Goal: Task Accomplishment & Management: Complete application form

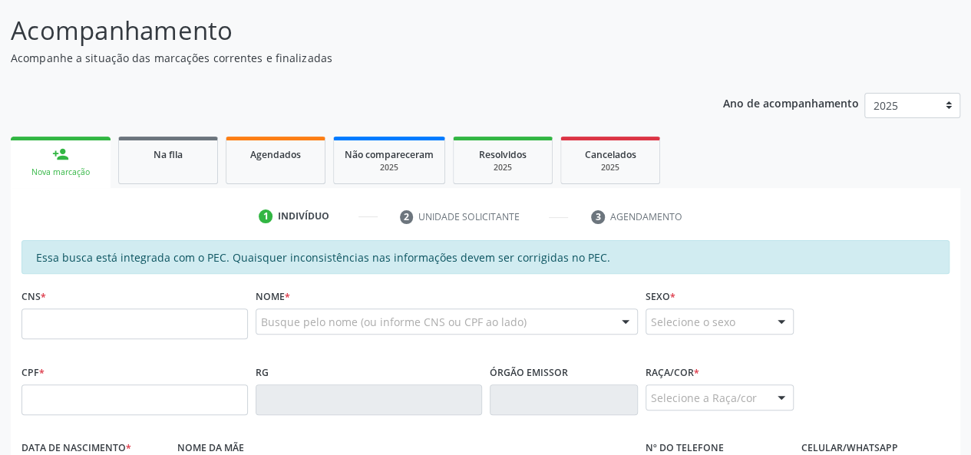
scroll to position [149, 0]
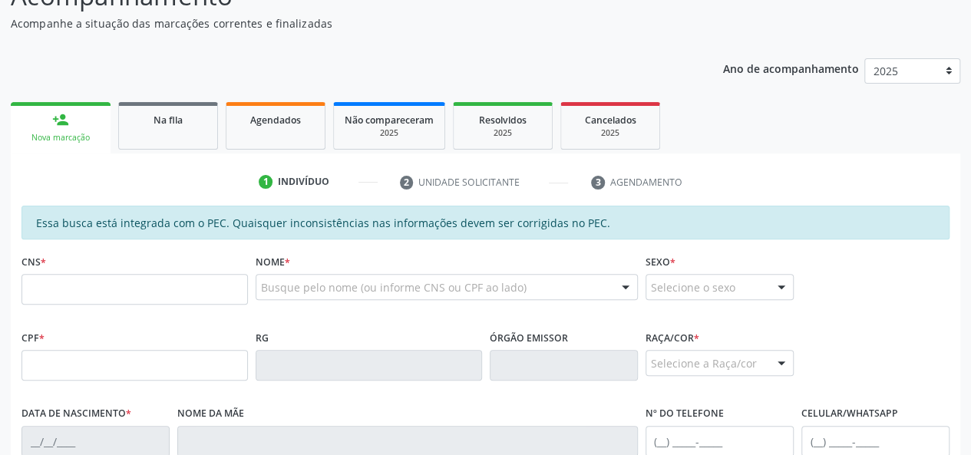
click at [58, 139] on div "Nova marcação" at bounding box center [60, 138] width 78 height 12
click at [52, 285] on input "text" at bounding box center [134, 289] width 226 height 31
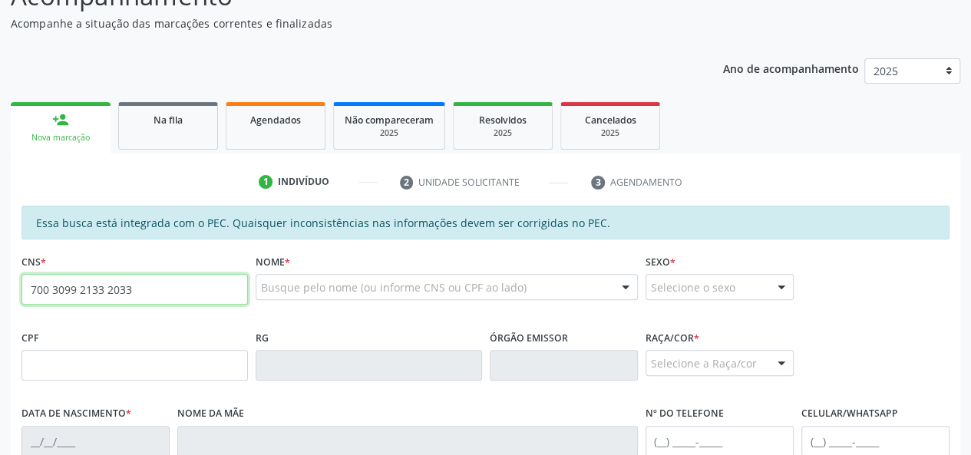
type input "700 3099 2133 2033"
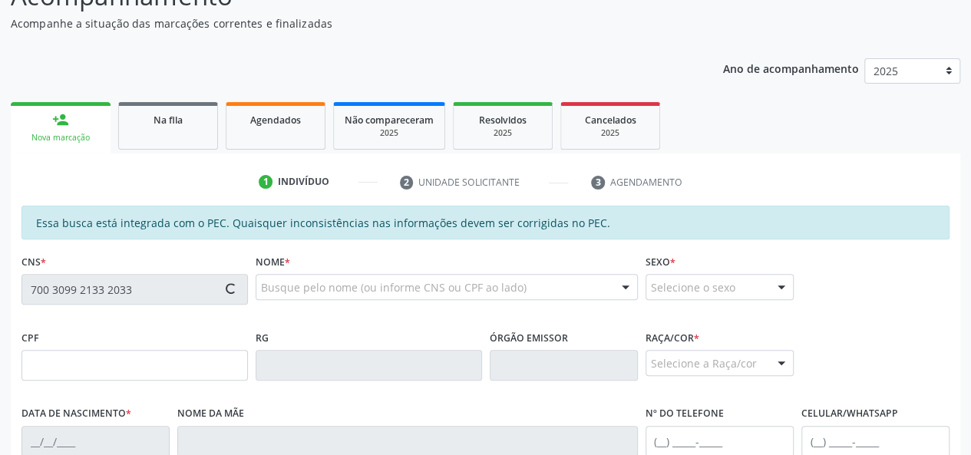
type input "105.408.504-89"
type input "[DATE]"
type input "[PERSON_NAME]"
type input "[PHONE_NUMBER]"
type input "S/N"
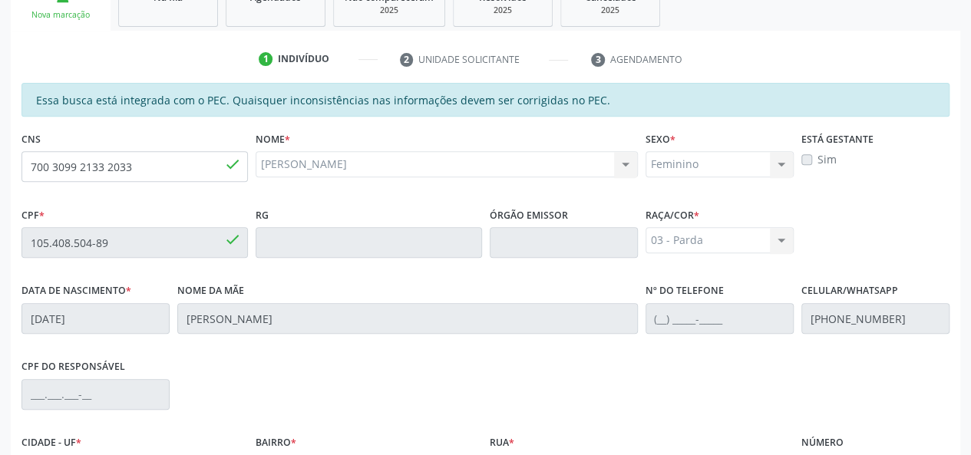
scroll to position [441, 0]
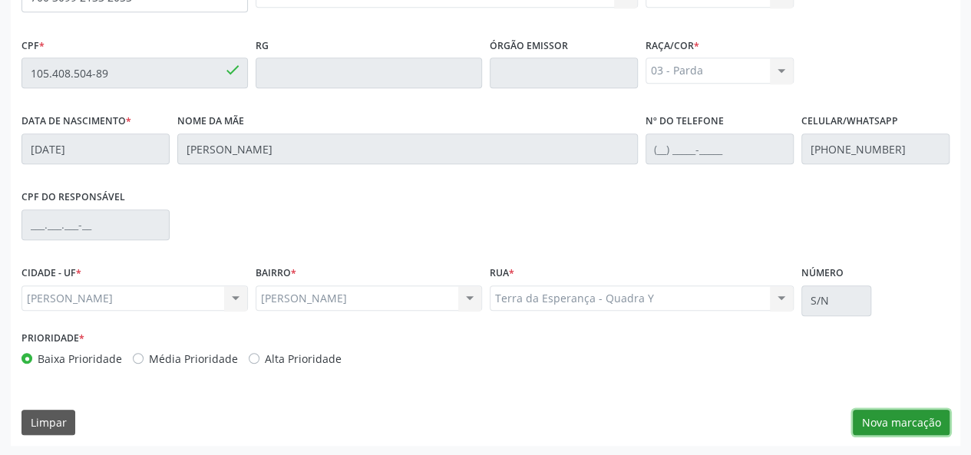
click at [917, 421] on button "Nova marcação" at bounding box center [901, 423] width 97 height 26
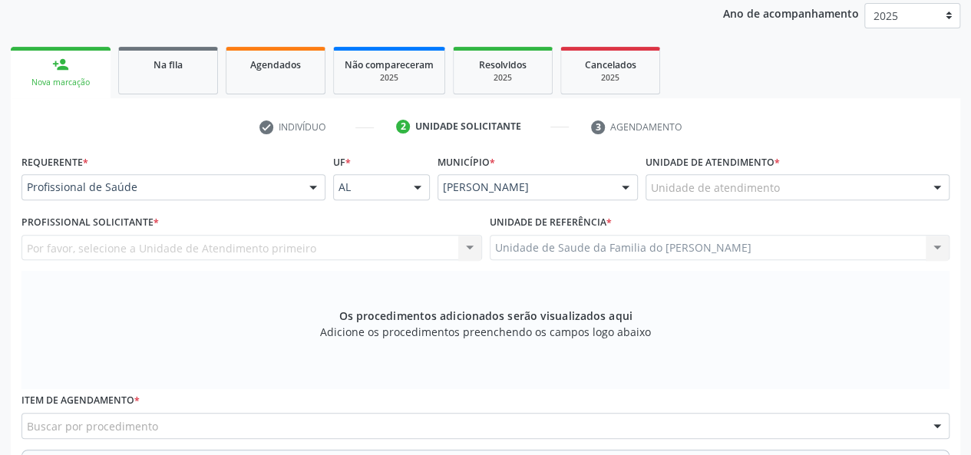
scroll to position [134, 0]
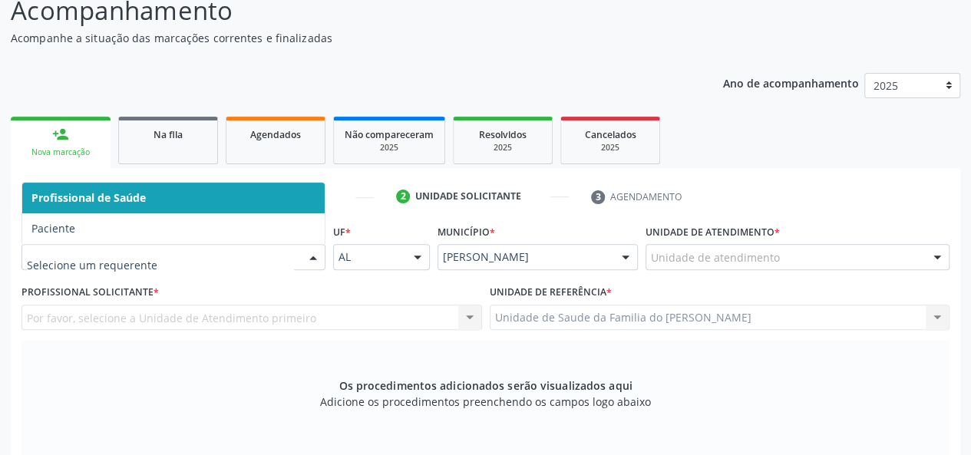
click at [314, 256] on div at bounding box center [313, 258] width 23 height 26
click at [263, 198] on span "Profissional de Saúde" at bounding box center [173, 198] width 302 height 31
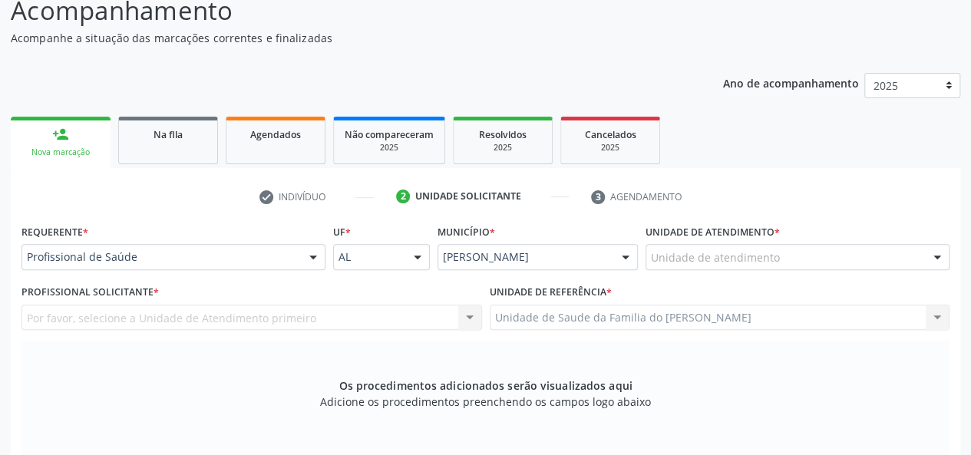
click at [781, 258] on div "Unidade de atendimento" at bounding box center [798, 257] width 304 height 26
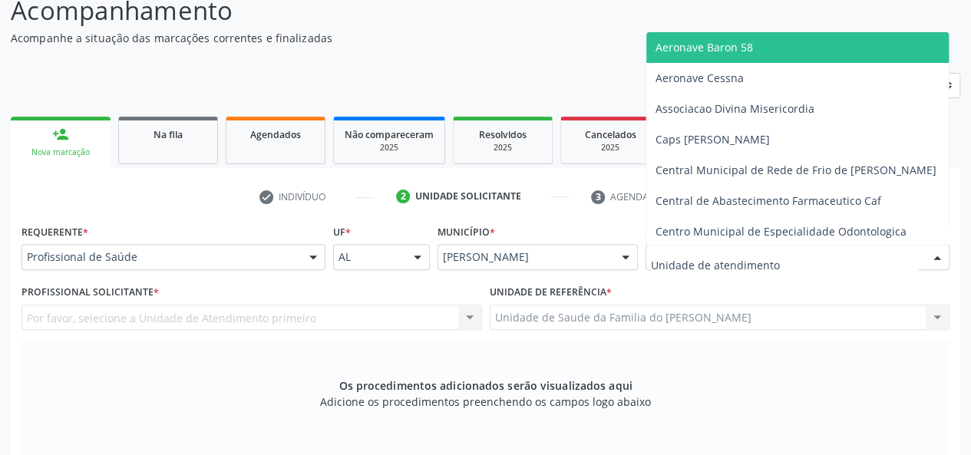
type input "J"
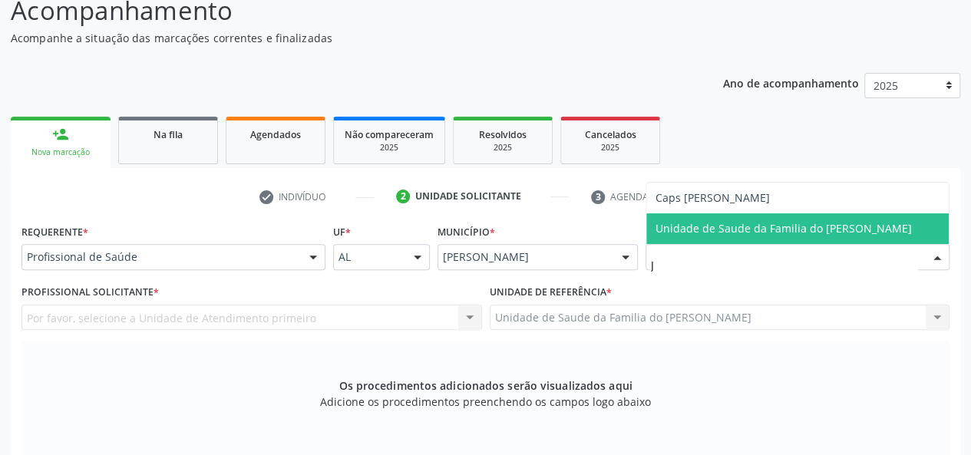
click at [798, 230] on span "Unidade de Saude da Familia do [PERSON_NAME]" at bounding box center [784, 228] width 256 height 15
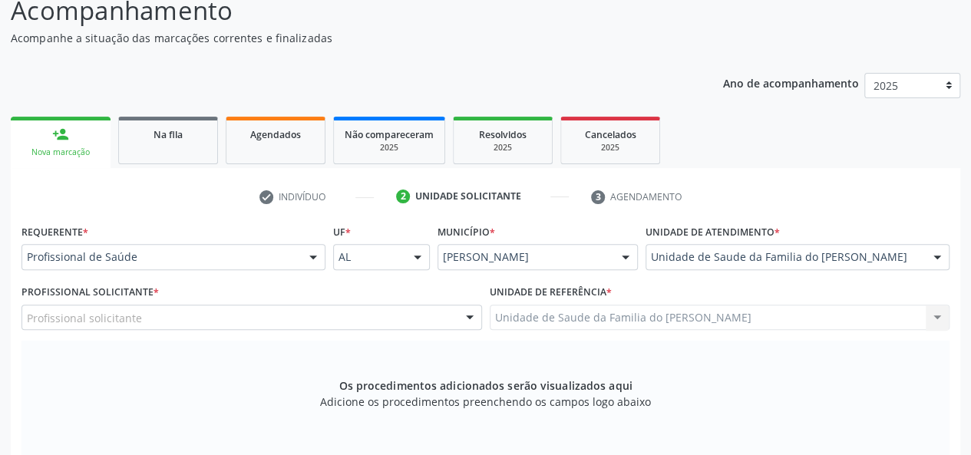
click at [465, 315] on div at bounding box center [469, 319] width 23 height 26
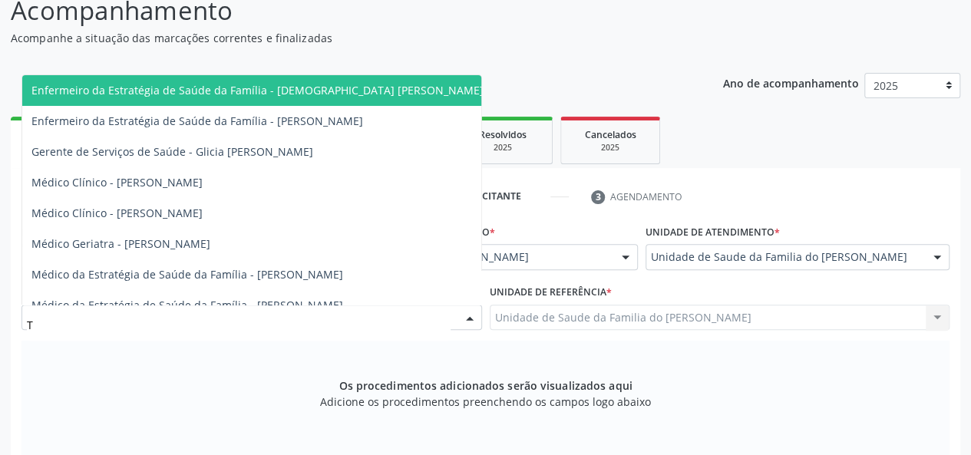
type input "TH"
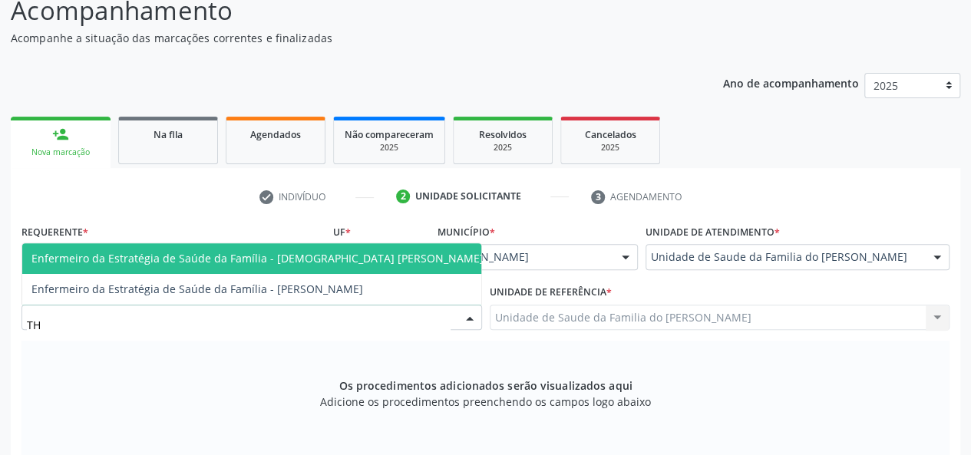
click at [368, 259] on span "Enfermeiro da Estratégia de Saúde da Família - [DEMOGRAPHIC_DATA] [PERSON_NAME]" at bounding box center [257, 258] width 452 height 15
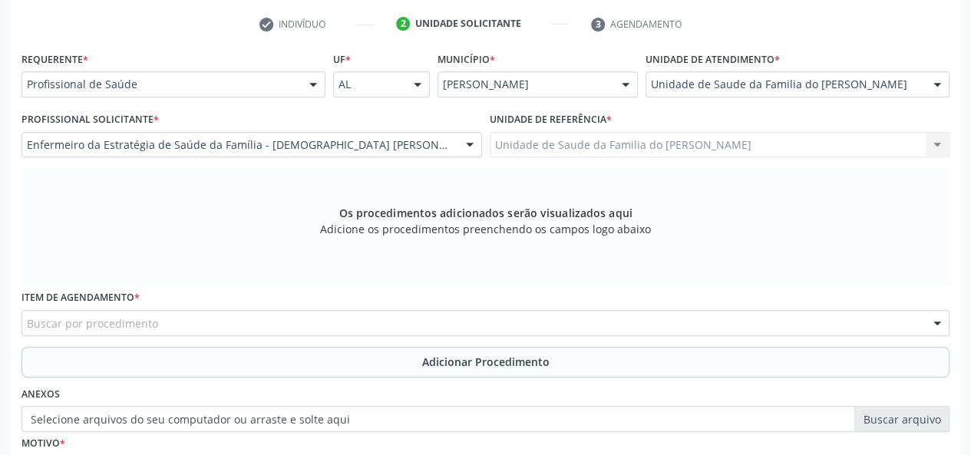
scroll to position [365, 0]
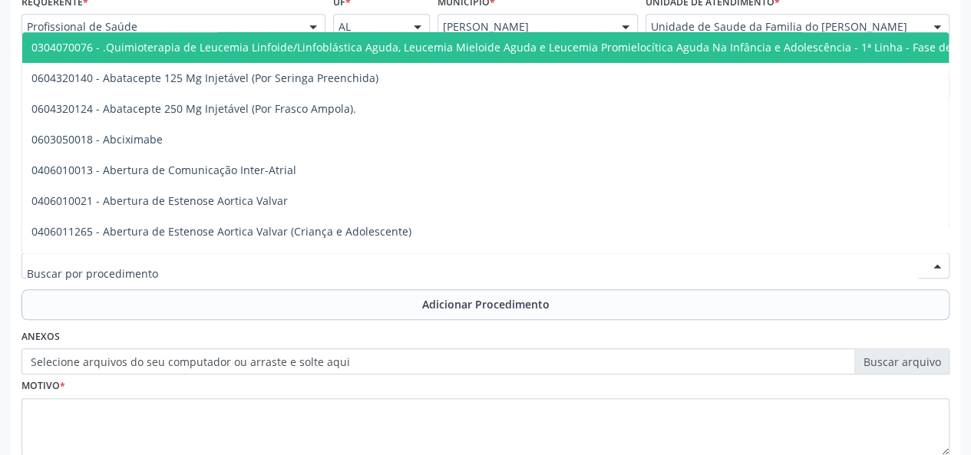
click at [358, 269] on div at bounding box center [485, 266] width 928 height 26
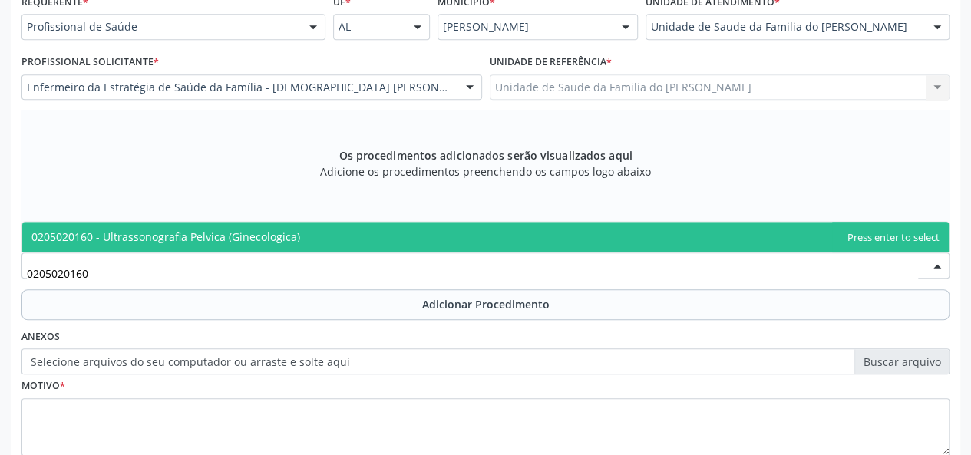
click at [356, 237] on span "0205020160 - Ultrassonografia Pelvica (Ginecologica)" at bounding box center [485, 237] width 927 height 31
type input "0205020160"
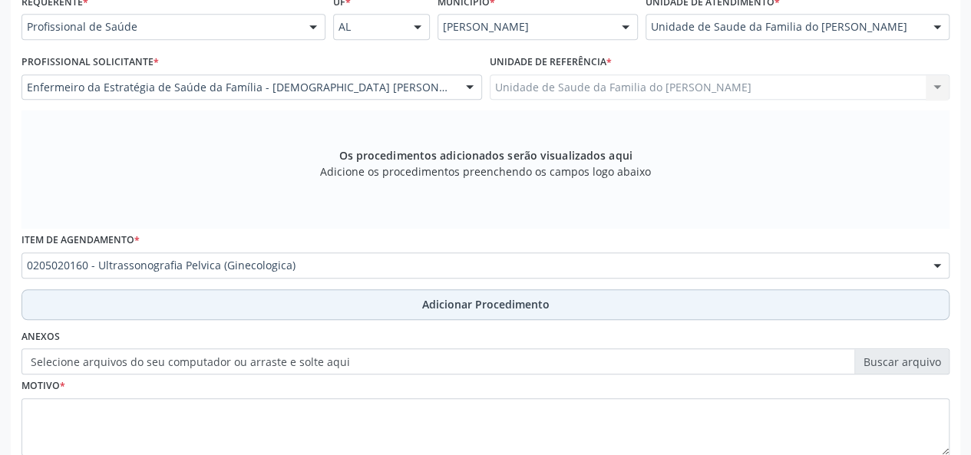
click at [339, 299] on button "Adicionar Procedimento" at bounding box center [485, 304] width 928 height 31
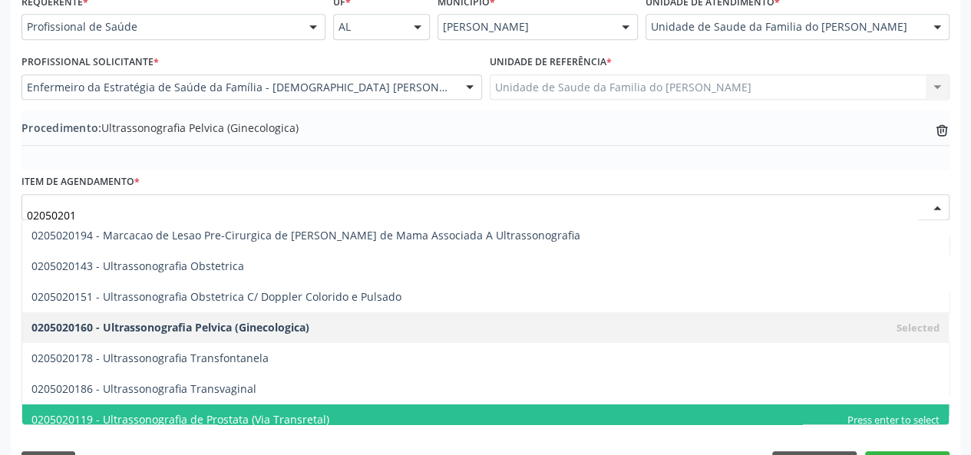
type input "020502018"
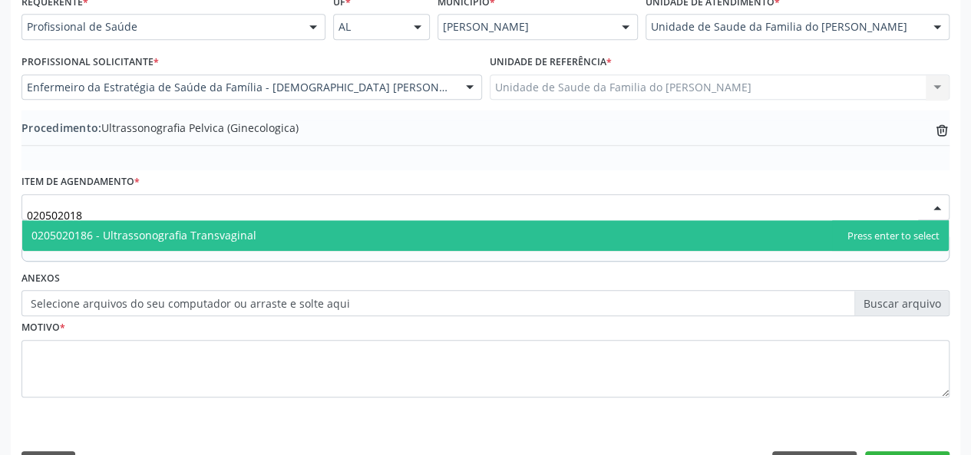
click at [242, 229] on span "0205020186 - Ultrassonografia Transvaginal" at bounding box center [143, 235] width 225 height 15
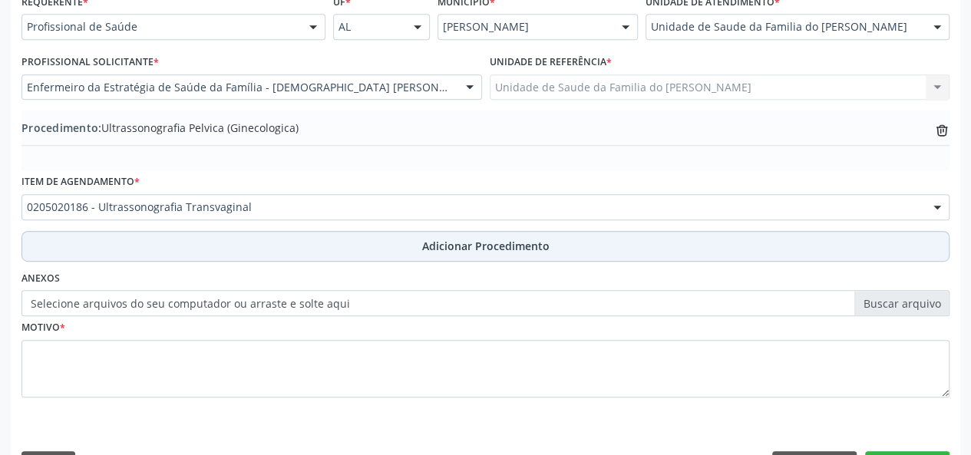
click at [243, 236] on button "Adicionar Procedimento" at bounding box center [485, 246] width 928 height 31
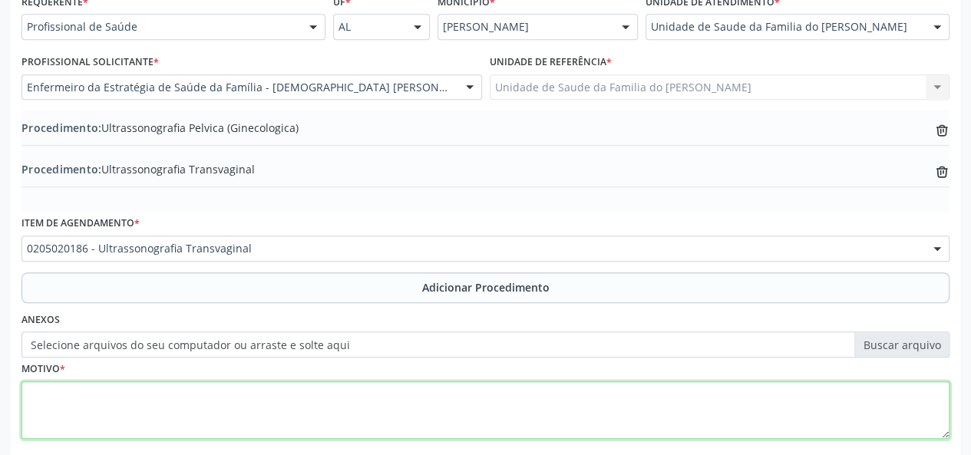
click at [189, 399] on textarea at bounding box center [485, 411] width 928 height 58
click at [189, 399] on textarea "AVALIACAO" at bounding box center [485, 411] width 928 height 58
click at [80, 395] on textarea "AVALIACAO" at bounding box center [485, 411] width 928 height 58
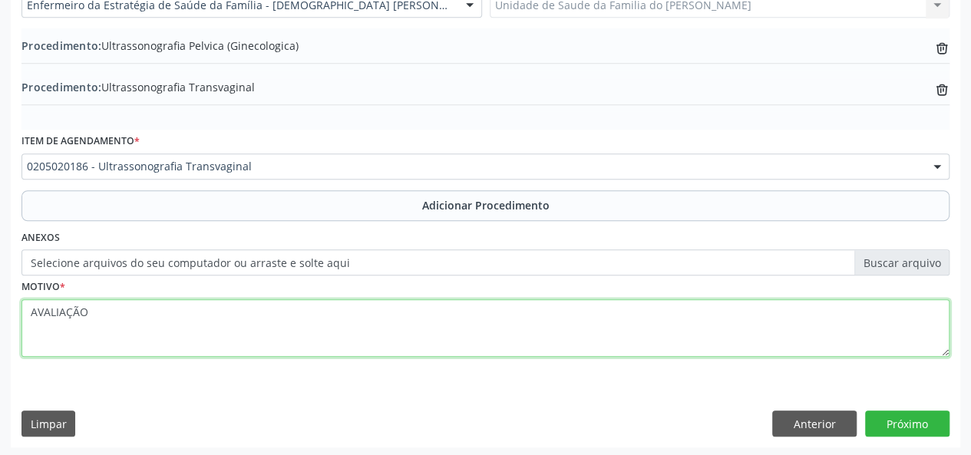
scroll to position [448, 0]
type textarea "AVALIAÇÃO"
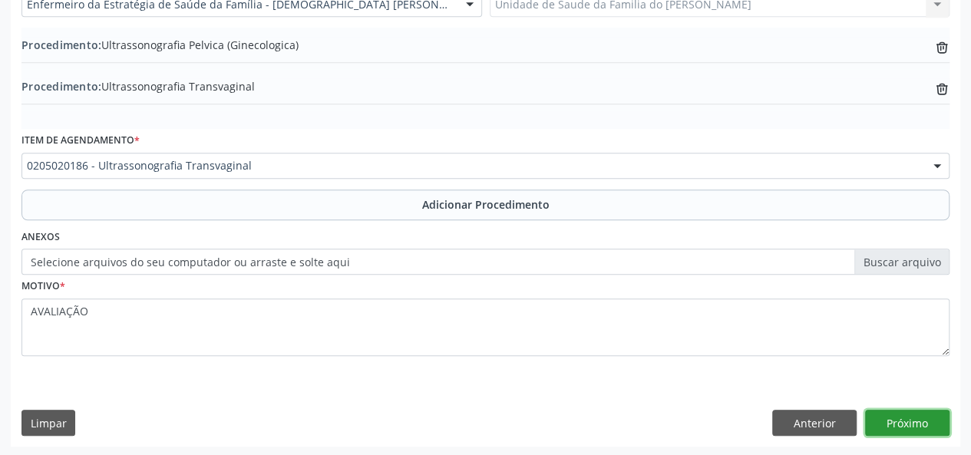
click at [894, 416] on button "Próximo" at bounding box center [907, 423] width 84 height 26
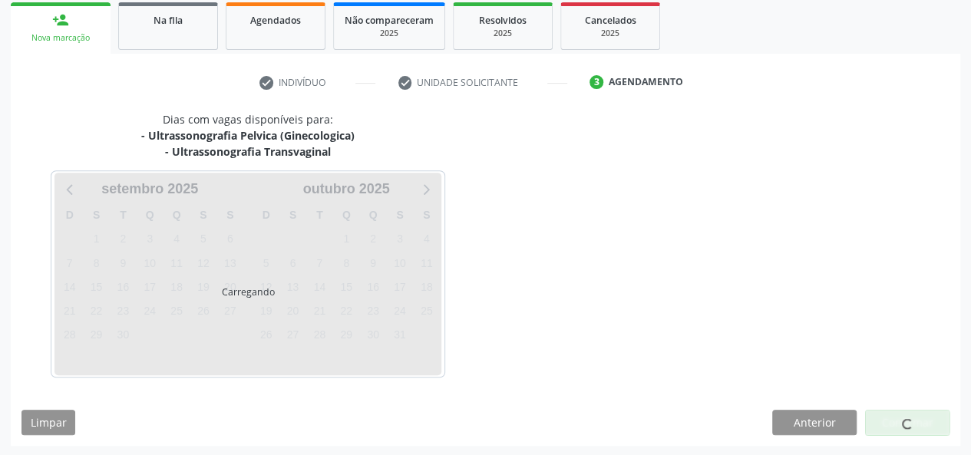
scroll to position [293, 0]
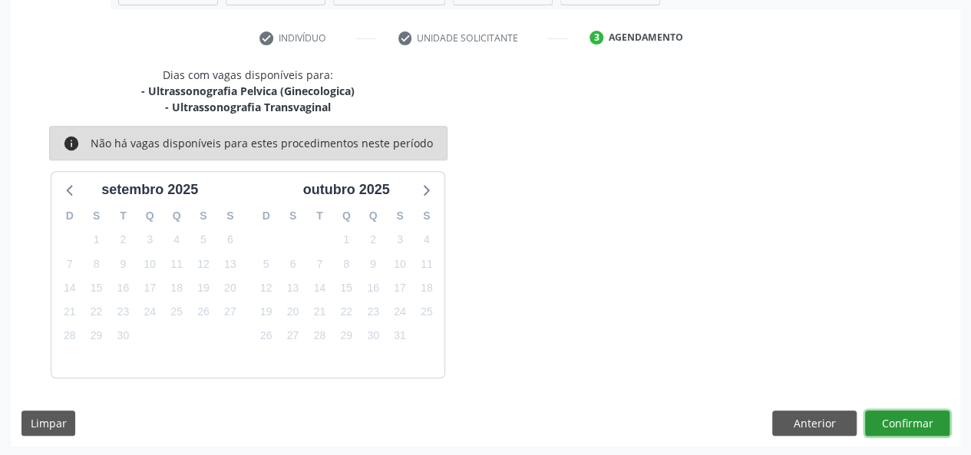
click at [893, 415] on button "Confirmar" at bounding box center [907, 424] width 84 height 26
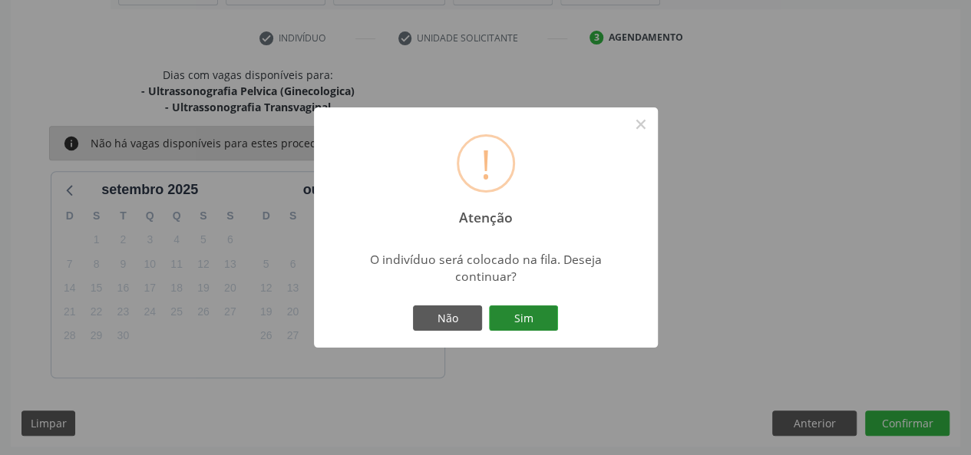
click at [516, 317] on button "Sim" at bounding box center [523, 319] width 69 height 26
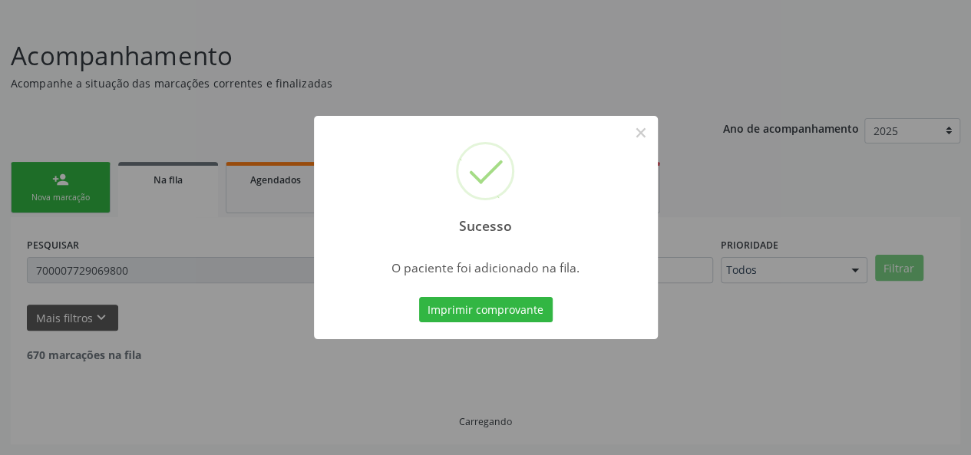
scroll to position [72, 0]
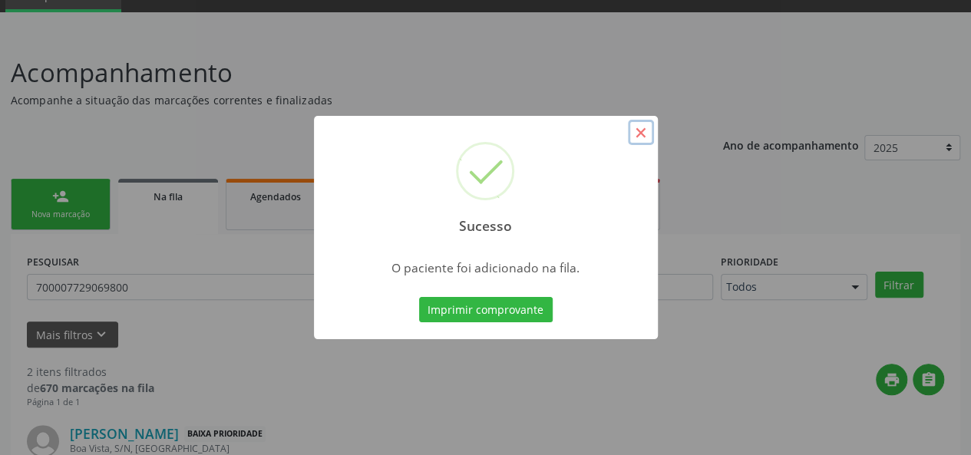
click at [637, 128] on button "×" at bounding box center [641, 133] width 26 height 26
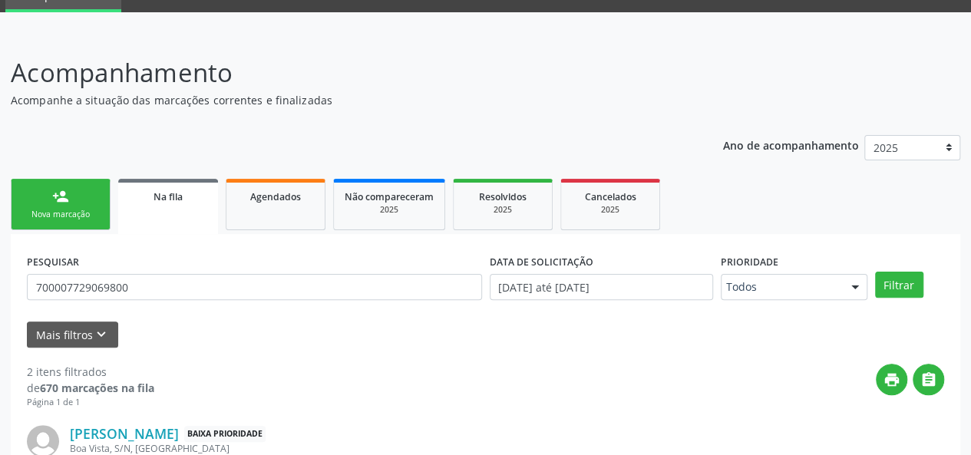
click at [74, 209] on div "Nova marcação" at bounding box center [60, 215] width 77 height 12
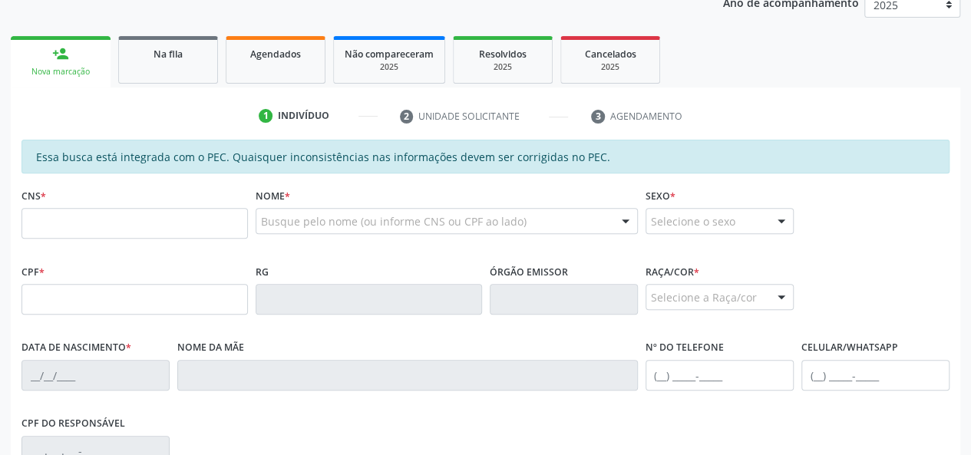
scroll to position [226, 0]
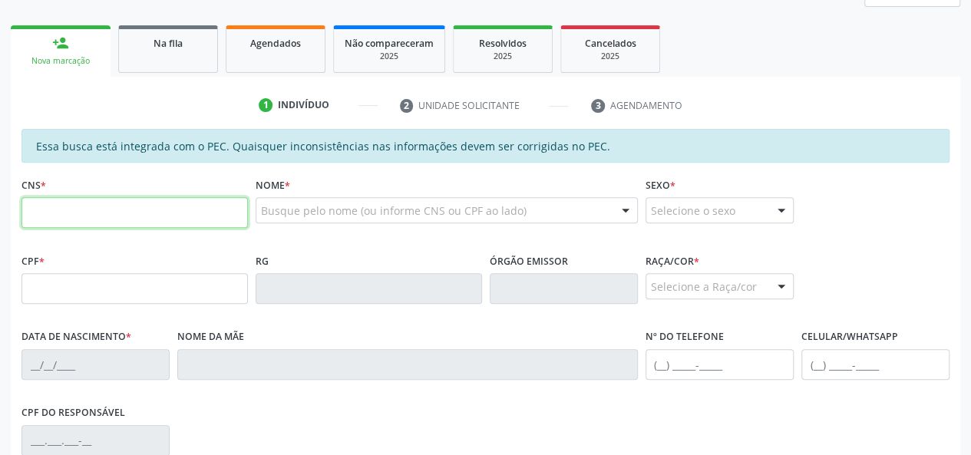
click at [167, 211] on input "text" at bounding box center [134, 212] width 226 height 31
type input "700 0055 0075 2507"
type input "092.284.574-30"
type input "[DATE]"
type input "Suely Apolinário dos Santos"
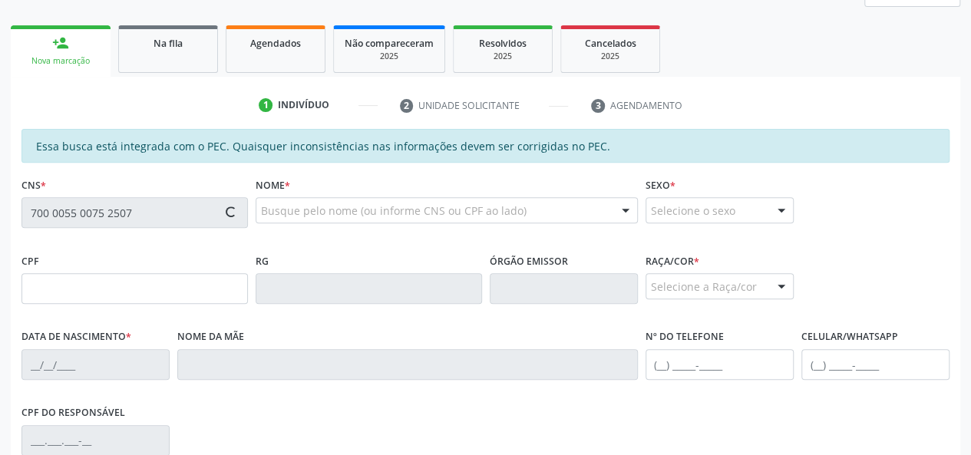
type input "[PHONE_NUMBER]"
type input "S/N"
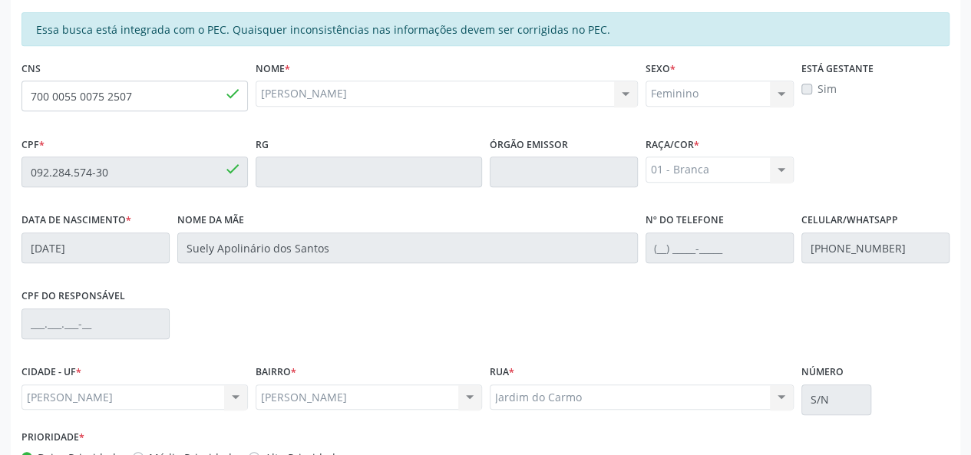
scroll to position [441, 0]
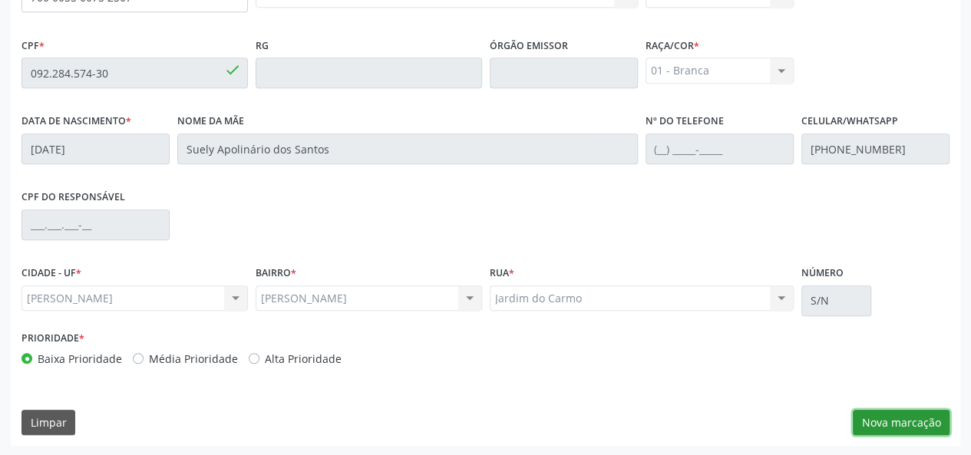
click at [892, 414] on button "Nova marcação" at bounding box center [901, 423] width 97 height 26
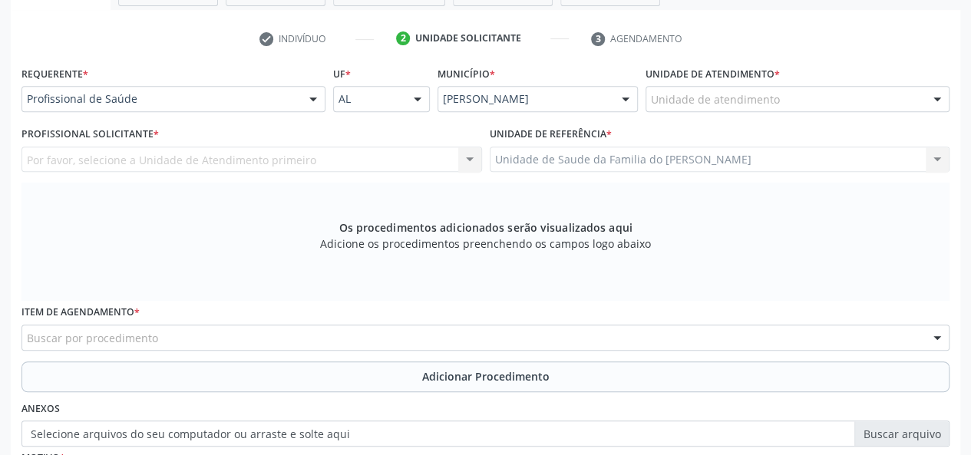
scroll to position [288, 0]
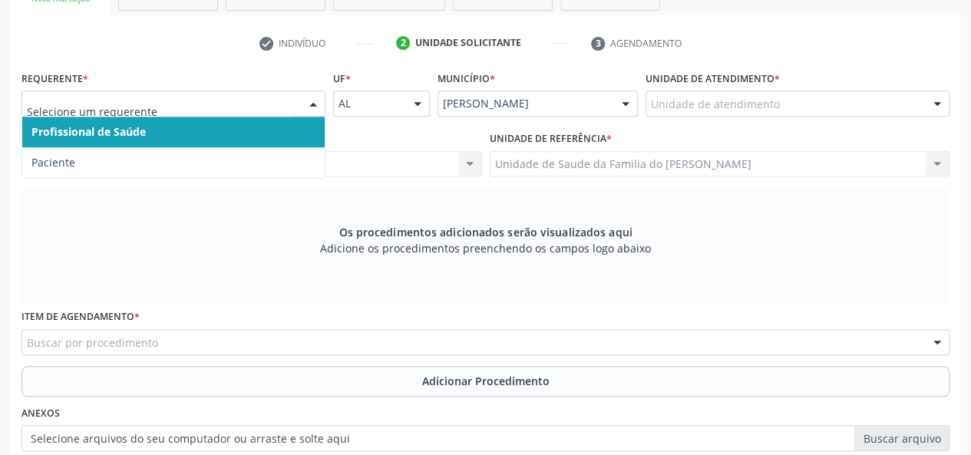
click at [265, 121] on span "Profissional de Saúde" at bounding box center [173, 132] width 302 height 31
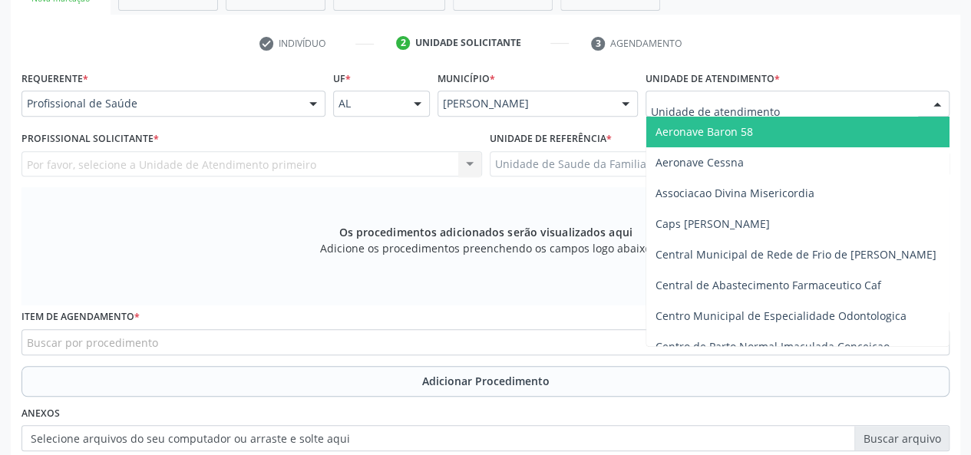
type input "J"
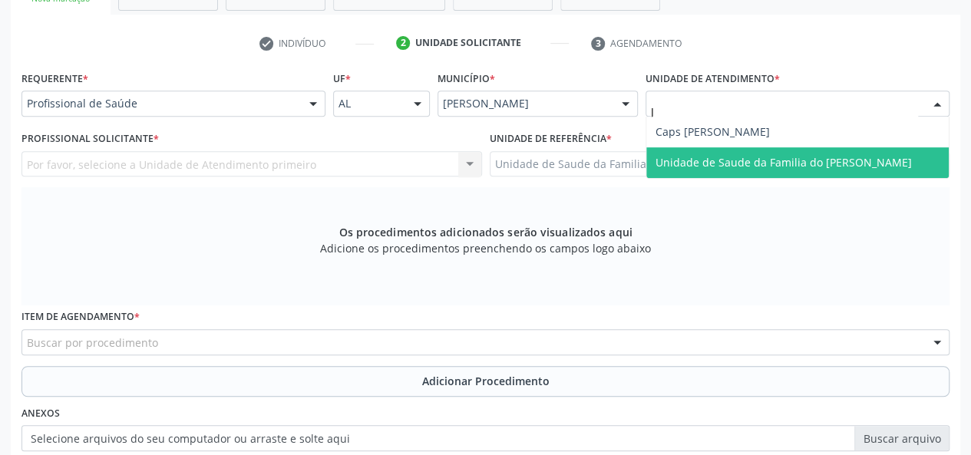
click at [760, 155] on span "Unidade de Saude da Familia do [PERSON_NAME]" at bounding box center [784, 162] width 256 height 15
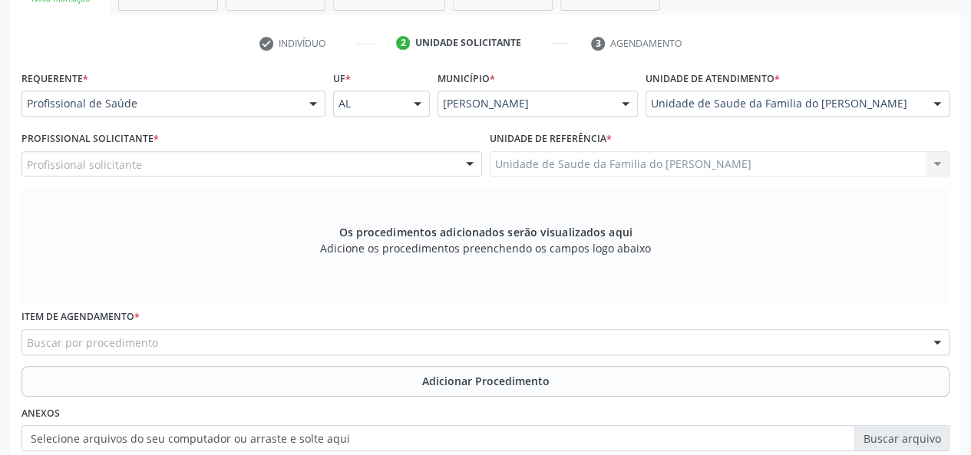
click at [470, 160] on div at bounding box center [469, 165] width 23 height 26
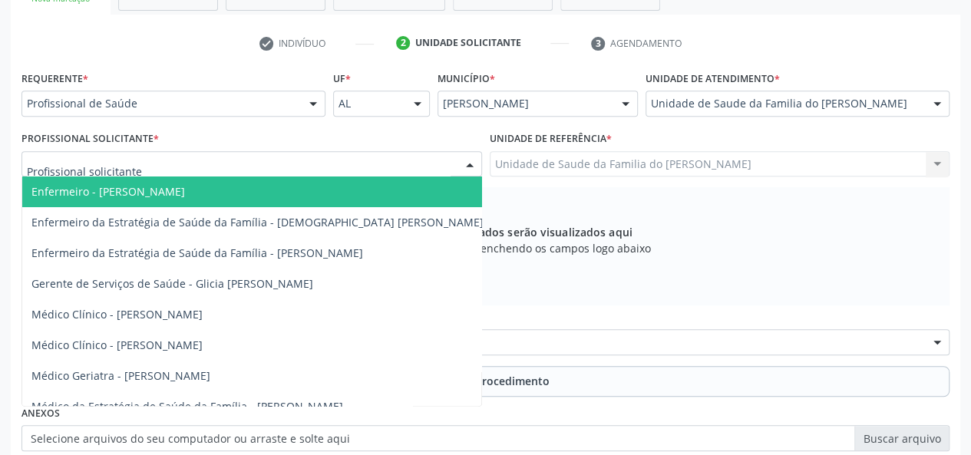
type input "J"
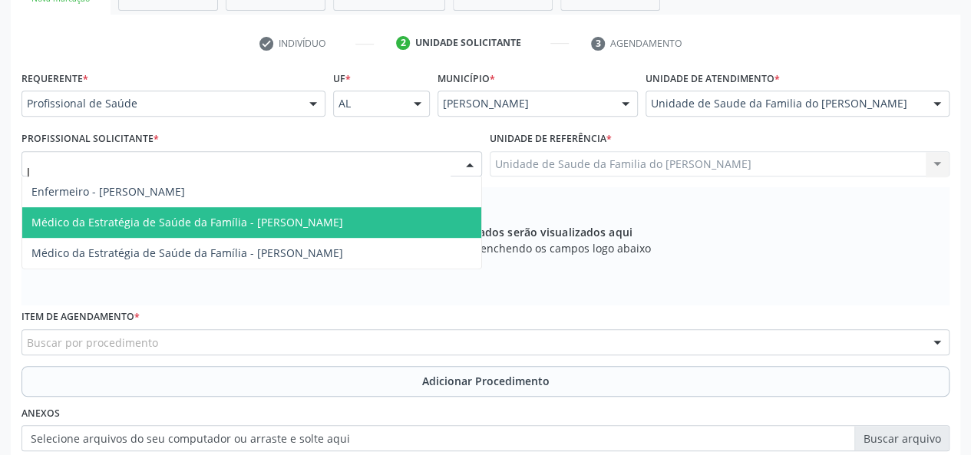
click at [339, 220] on span "Médico da Estratégia de Saúde da Família - [PERSON_NAME]" at bounding box center [187, 222] width 312 height 15
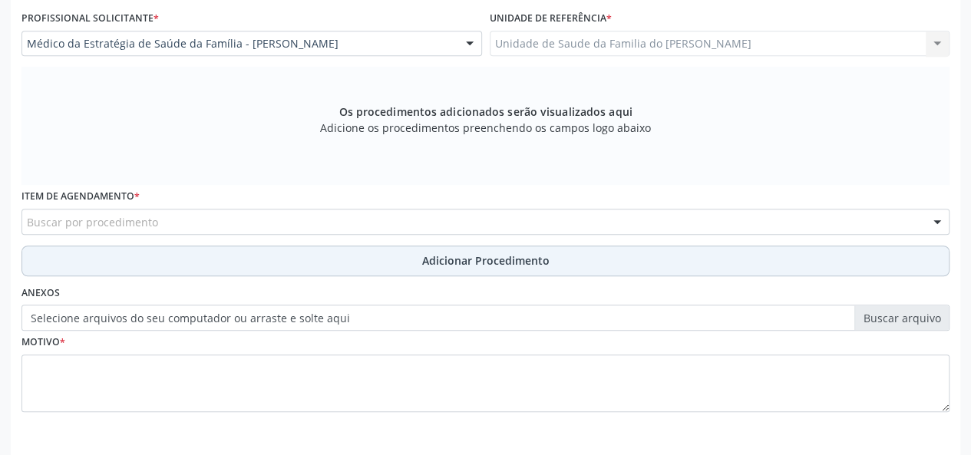
scroll to position [441, 0]
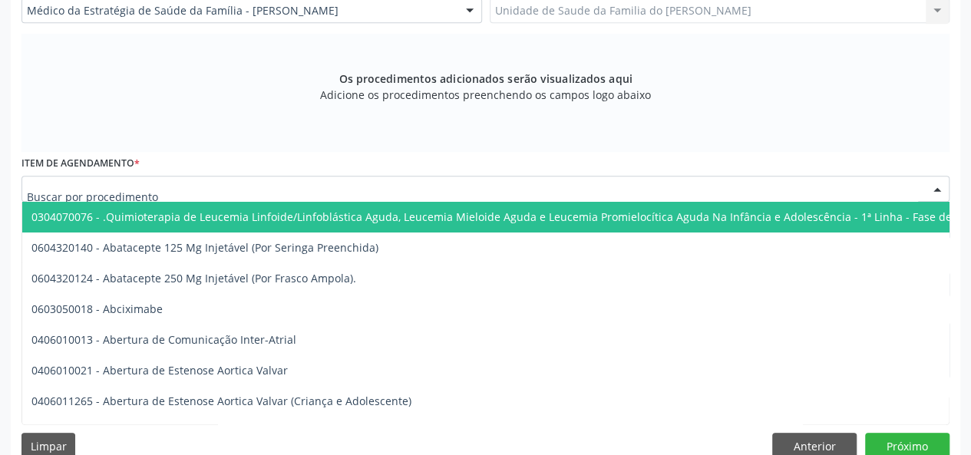
click at [309, 190] on div at bounding box center [485, 189] width 928 height 26
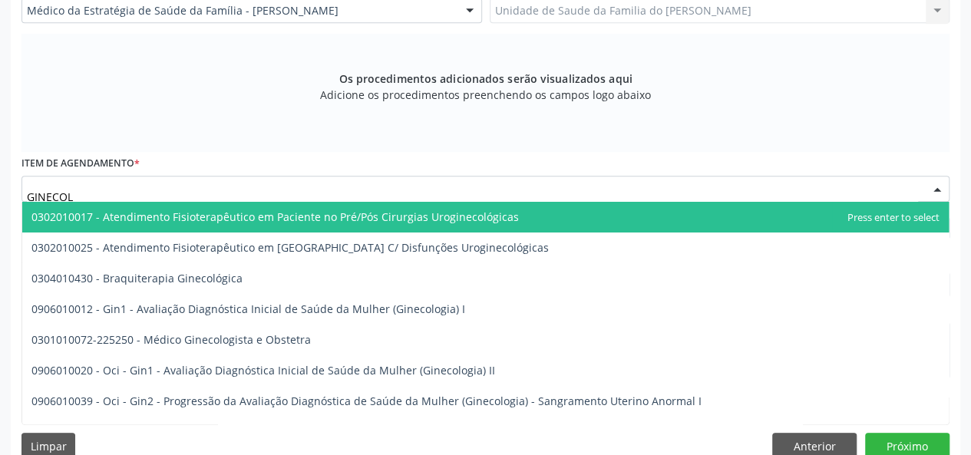
type input "GINECOLO"
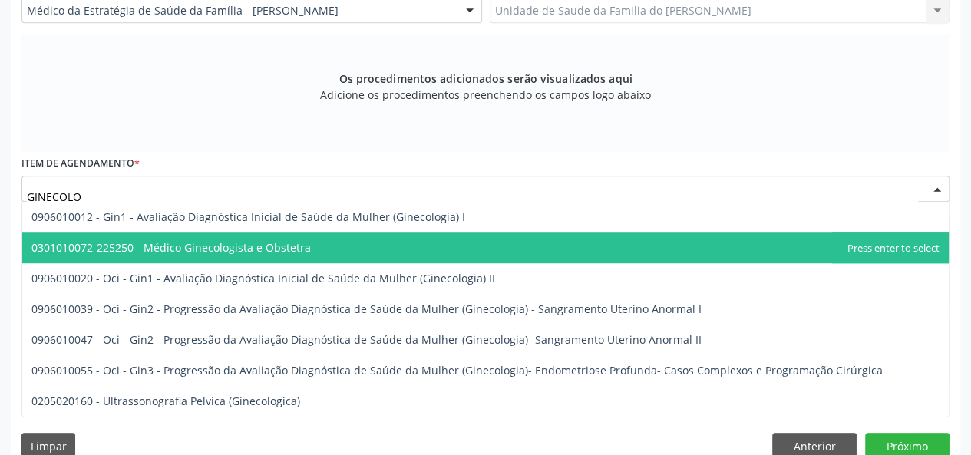
click at [324, 251] on span "0301010072-225250 - Médico Ginecologista e Obstetra" at bounding box center [485, 248] width 927 height 31
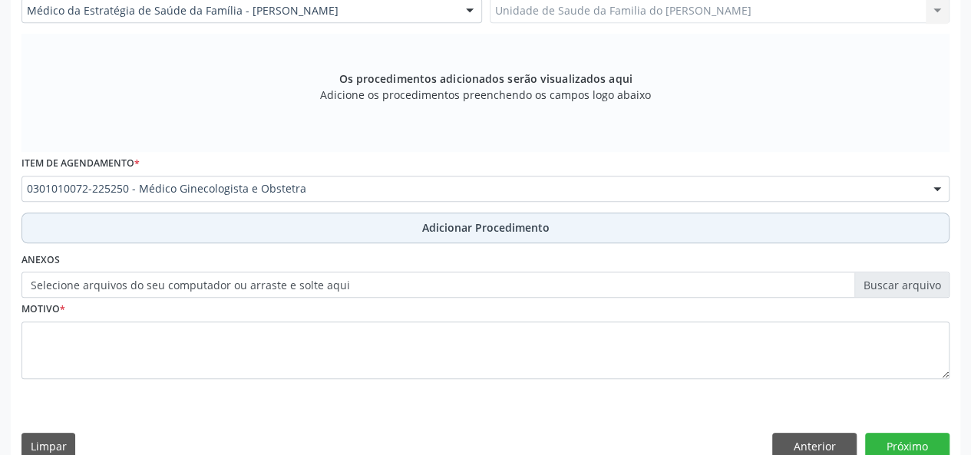
click at [310, 223] on button "Adicionar Procedimento" at bounding box center [485, 228] width 928 height 31
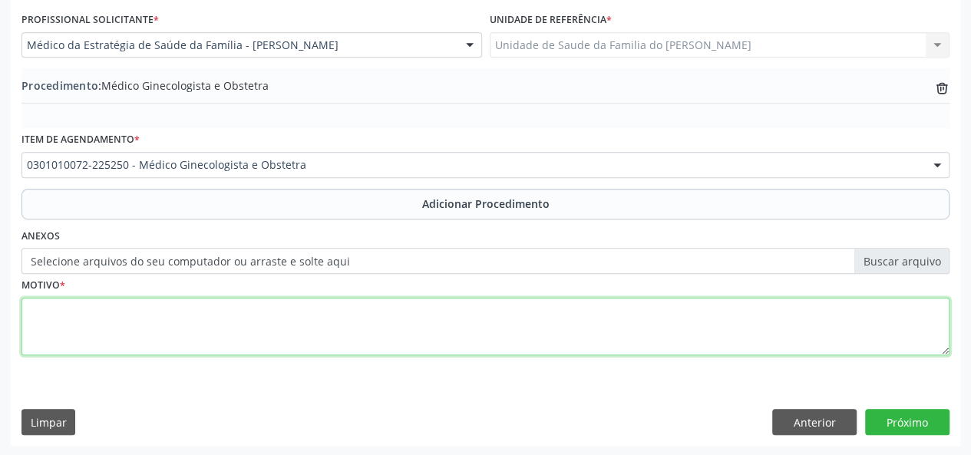
click at [225, 326] on textarea at bounding box center [485, 327] width 928 height 58
click at [199, 311] on textarea "LESAO VEGETANTE VULVAR EM GANDES LABIOS" at bounding box center [485, 327] width 928 height 58
click at [51, 313] on textarea "LESAO VEGETANTE VULVAR EM GRANDES LABIOS" at bounding box center [485, 327] width 928 height 58
type textarea "LESAO VEGETANTE VULVAR EM GRANDES LABIOS"
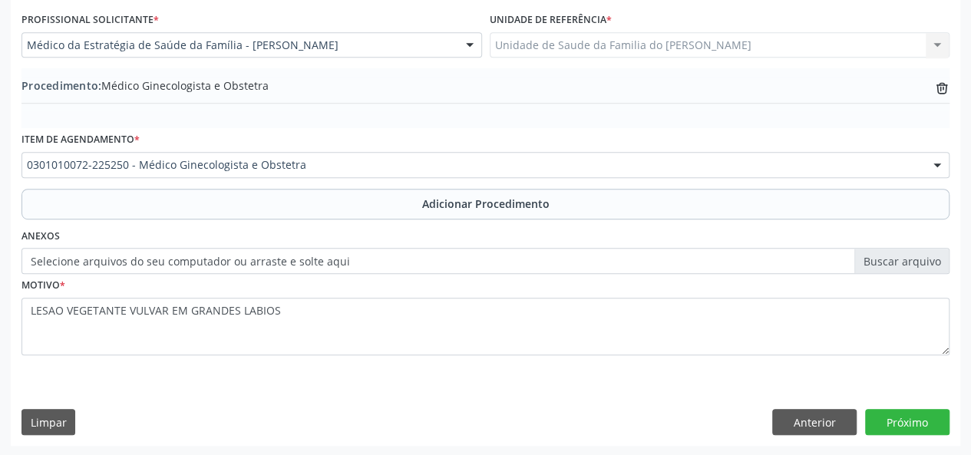
drag, startPoint x: 51, startPoint y: 313, endPoint x: 210, endPoint y: 375, distance: 171.3
click at [210, 375] on div "Requerente * Profissional de Saúde Profissional de Saúde Paciente Nenhum result…" at bounding box center [486, 196] width 950 height 497
click at [897, 421] on button "Próximo" at bounding box center [907, 422] width 84 height 26
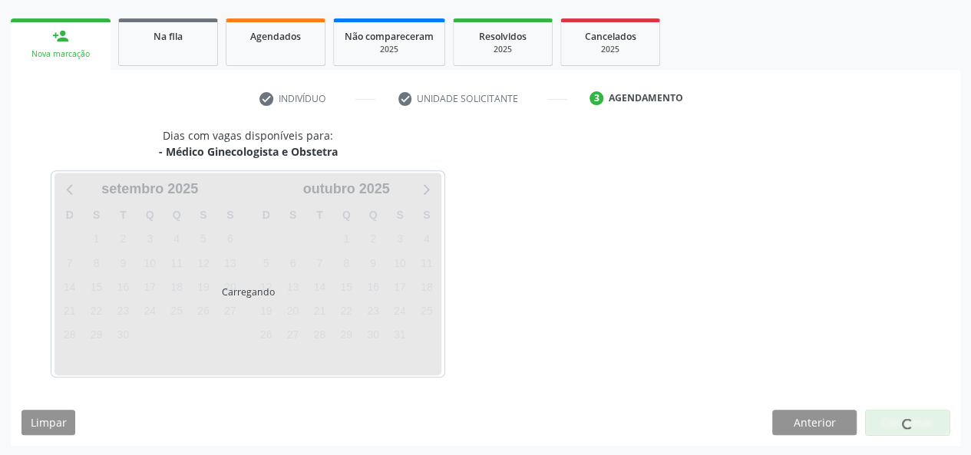
scroll to position [278, 0]
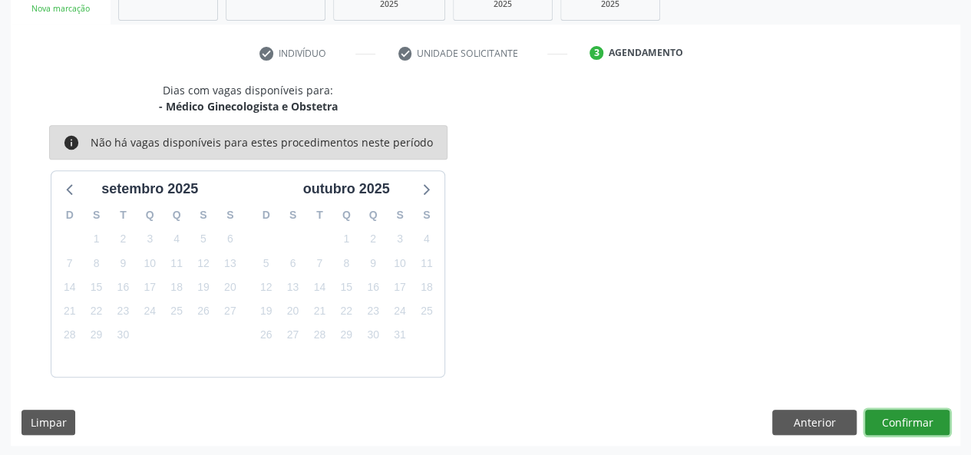
click at [895, 419] on button "Confirmar" at bounding box center [907, 423] width 84 height 26
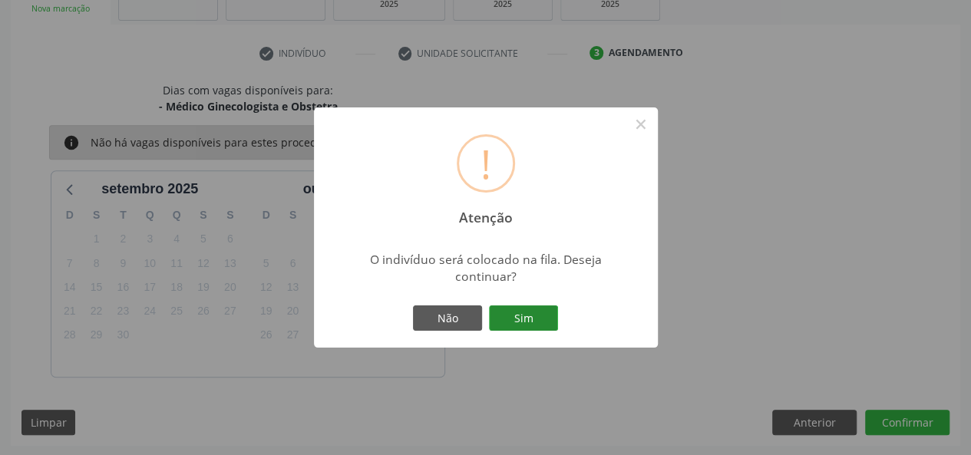
drag, startPoint x: 530, startPoint y: 315, endPoint x: 538, endPoint y: 325, distance: 12.6
click at [531, 315] on button "Sim" at bounding box center [523, 319] width 69 height 26
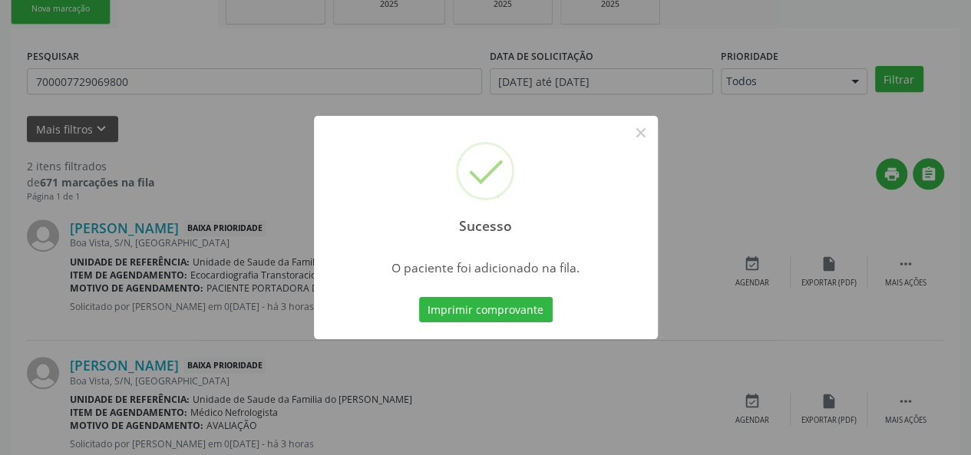
scroll to position [72, 0]
